Goal: Communication & Community: Answer question/provide support

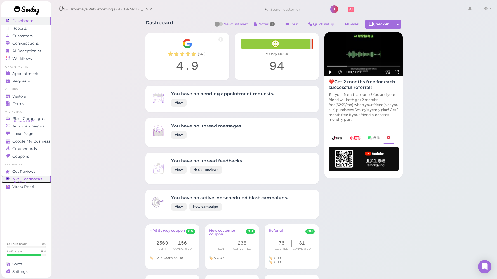
click at [24, 180] on span "NPS® 94" at bounding box center [20, 182] width 12 height 4
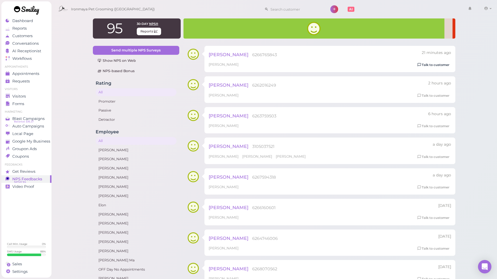
click at [445, 66] on link "Talk to customer" at bounding box center [433, 65] width 35 height 6
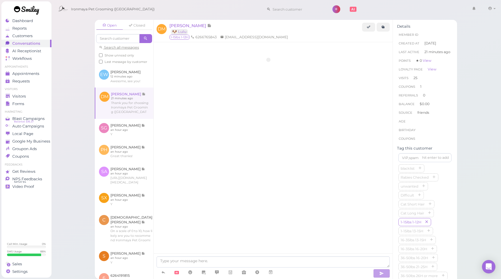
scroll to position [751, 0]
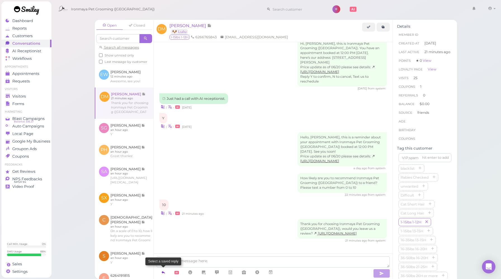
click at [163, 272] on icon at bounding box center [163, 273] width 4 height 6
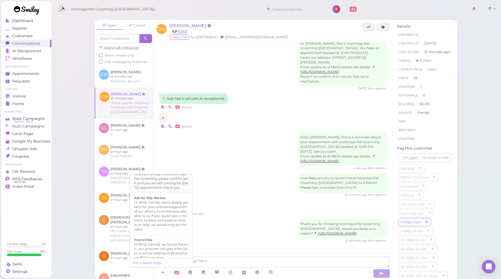
scroll to position [91, 0]
click at [155, 210] on div "Hi {{first_name}}, we're deeply grateful for your acknowledgement of our effort…" at bounding box center [161, 215] width 54 height 31
type textarea "Hi {{first_name}}, we're deeply grateful for your acknowledgement of our effort…"
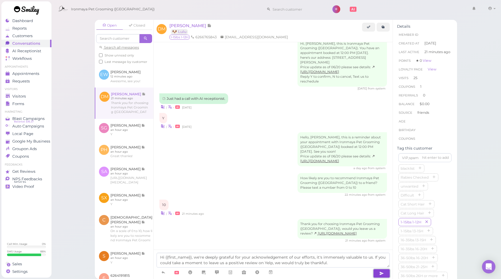
click at [380, 274] on icon "button" at bounding box center [382, 274] width 4 height 6
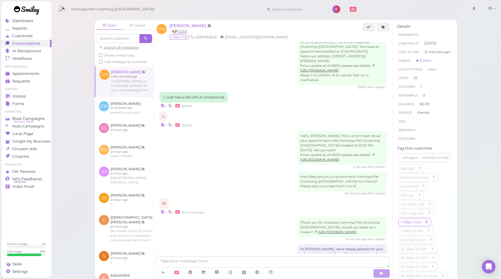
scroll to position [783, 0]
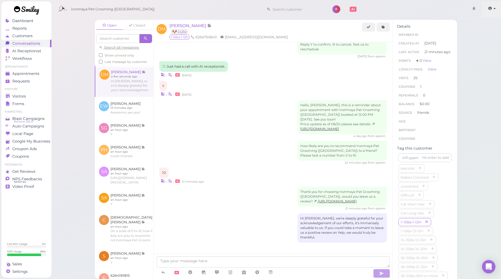
click at [494, 8] on link at bounding box center [492, 9] width 20 height 16
click at [78, 41] on div "Open Closed Search all messages Show unread only Last message by customer DM [P…" at bounding box center [276, 139] width 450 height 279
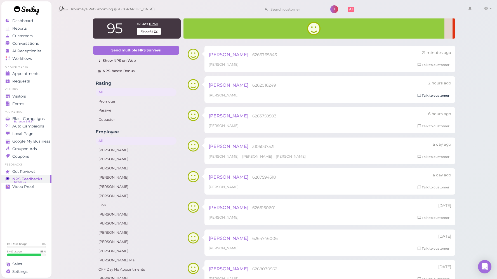
click at [434, 96] on link "Talk to customer" at bounding box center [433, 96] width 35 height 6
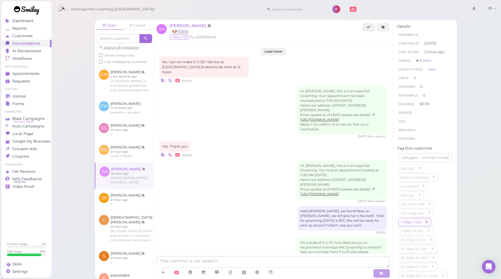
scroll to position [813, 0]
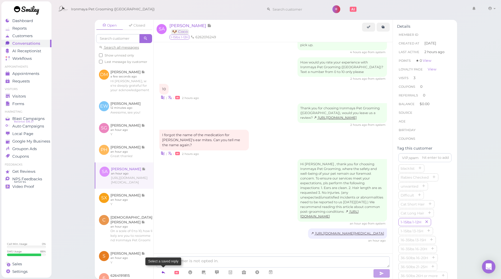
click at [163, 270] on icon at bounding box center [163, 273] width 4 height 6
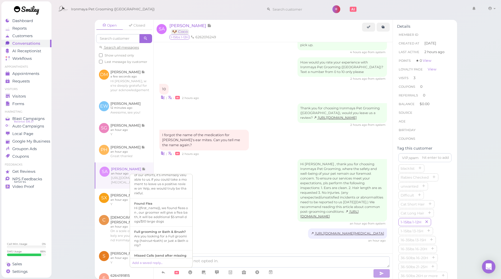
scroll to position [128, 0]
click at [164, 192] on div "Hi {{first_name}}, we're deeply grateful for your acknowledgement of our effort…" at bounding box center [161, 177] width 54 height 31
type textarea "Hi {{first_name}}, we're deeply grateful for your acknowledgement of our effort…"
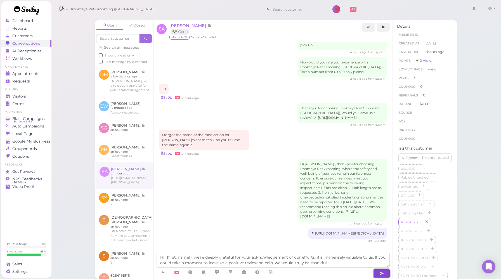
click at [378, 274] on button "button" at bounding box center [381, 273] width 17 height 9
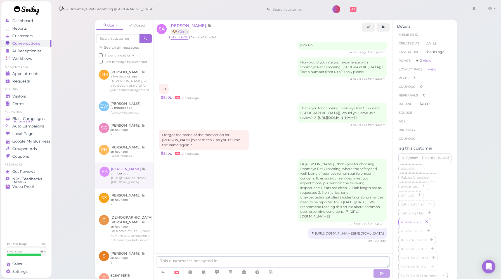
scroll to position [845, 0]
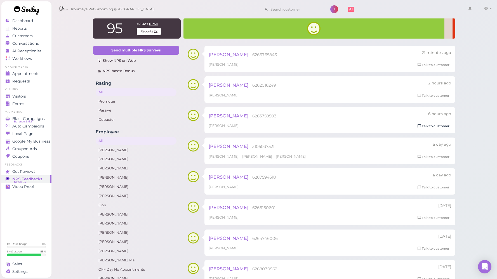
click at [428, 127] on link "Talk to customer" at bounding box center [433, 126] width 35 height 6
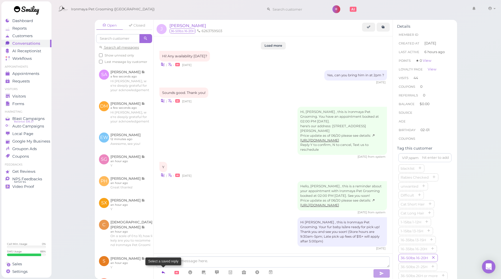
scroll to position [808, 0]
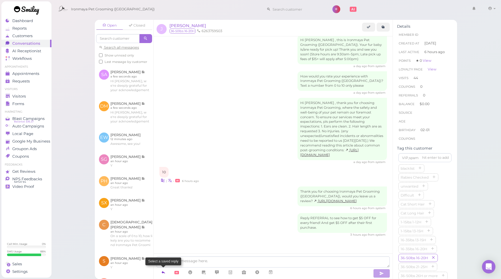
click at [164, 275] on icon at bounding box center [163, 273] width 4 height 6
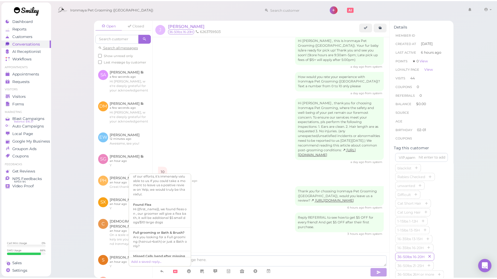
scroll to position [125, 0]
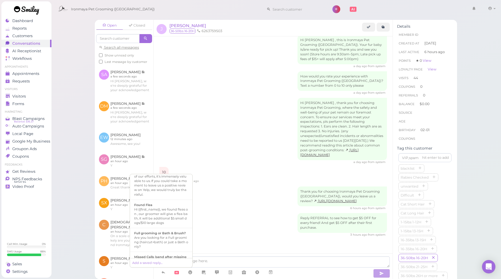
click at [161, 197] on div "Hi {{first_name}}, we're deeply grateful for your acknowledgement of our effort…" at bounding box center [161, 180] width 54 height 31
type textarea "Hi {{first_name}}, we're deeply grateful for your acknowledgement of our effort…"
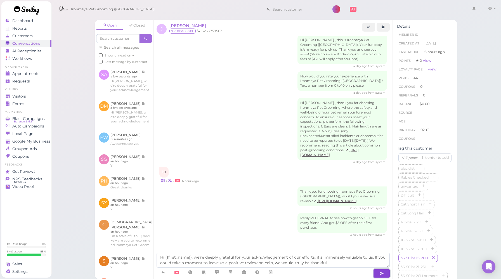
click at [383, 274] on icon "button" at bounding box center [382, 274] width 4 height 6
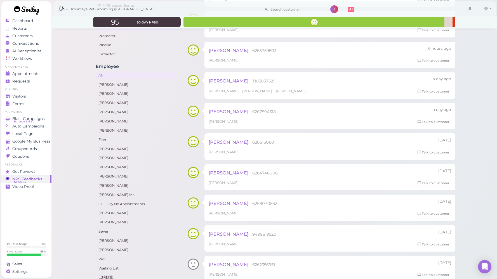
scroll to position [69, 0]
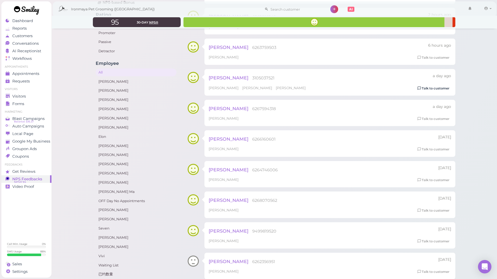
click at [447, 88] on link "Talk to customer" at bounding box center [433, 89] width 35 height 6
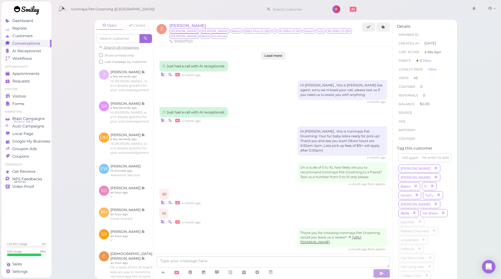
scroll to position [842, 0]
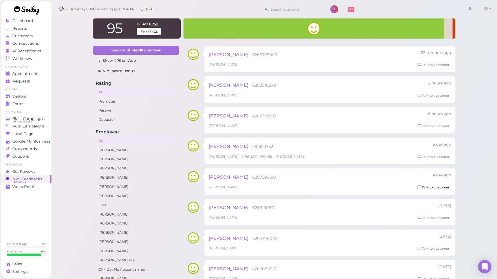
click at [426, 187] on link "Talk to customer" at bounding box center [433, 188] width 35 height 6
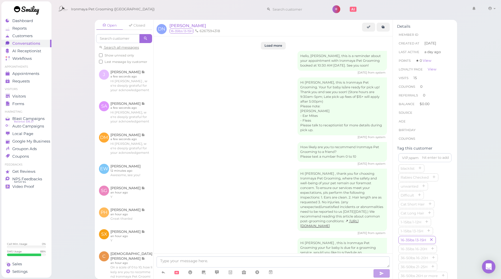
scroll to position [806, 0]
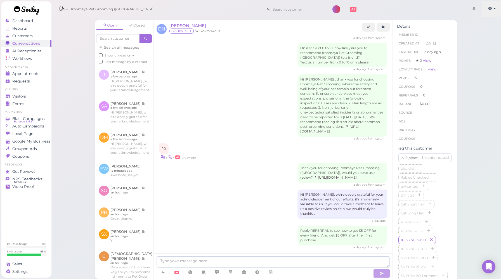
click at [493, 8] on span at bounding box center [490, 8] width 5 height 4
click at [475, 45] on link "Logout" at bounding box center [482, 42] width 39 height 7
